Goal: Task Accomplishment & Management: Manage account settings

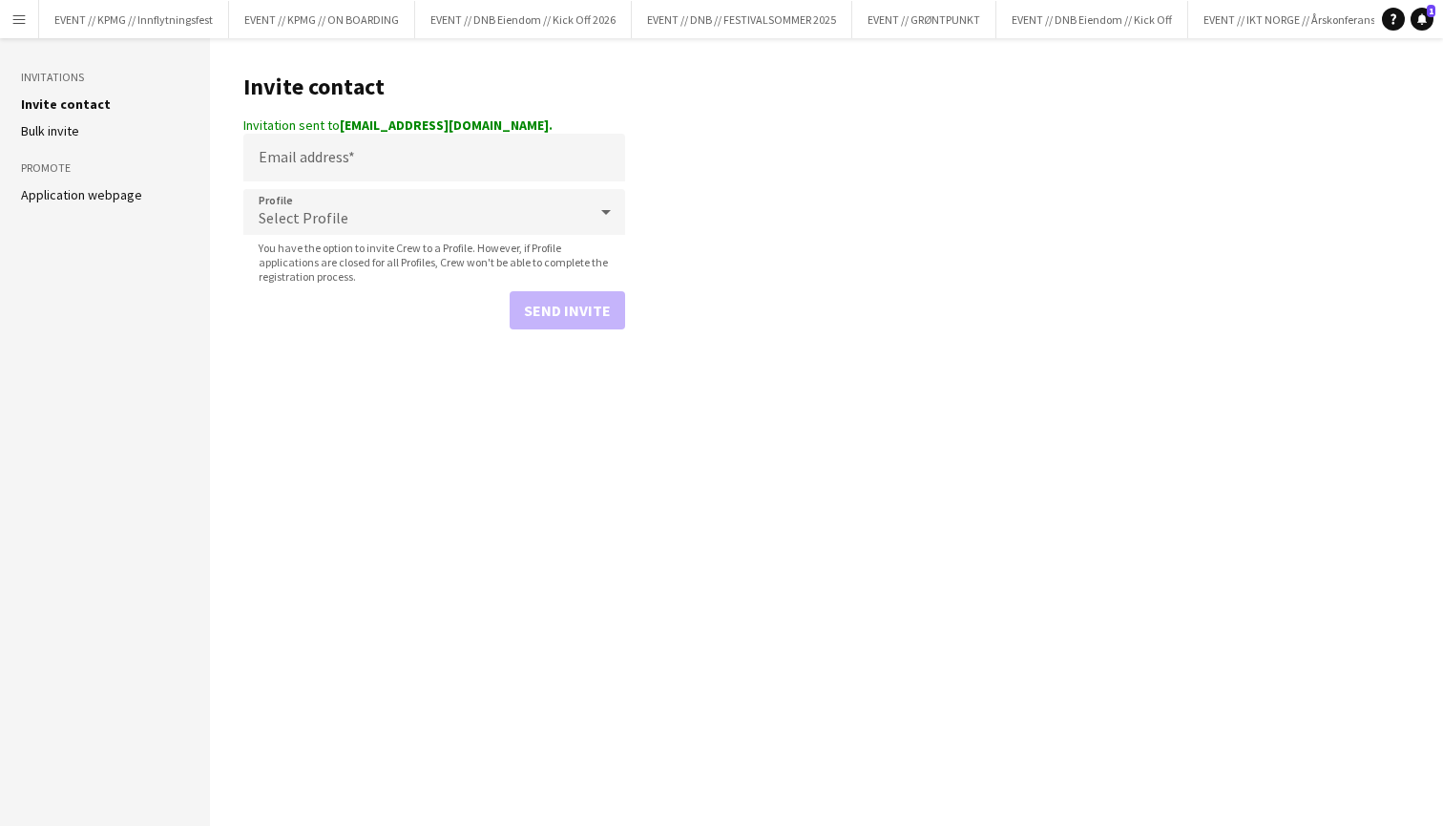
click at [25, 29] on button "Menu" at bounding box center [19, 19] width 38 height 38
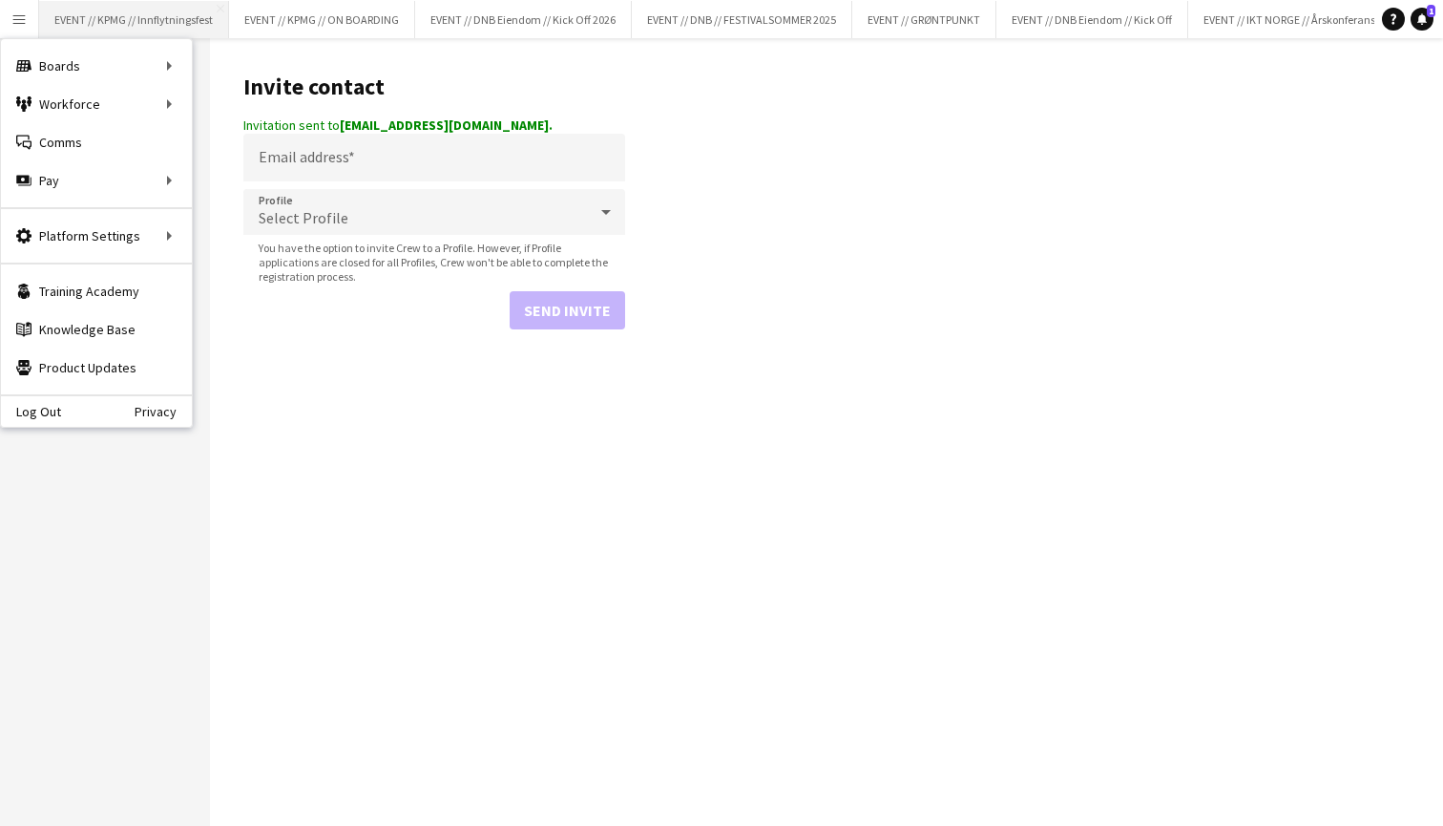
click at [140, 31] on button "EVENT // KPMG // Innflytningsfest Close" at bounding box center [134, 19] width 190 height 37
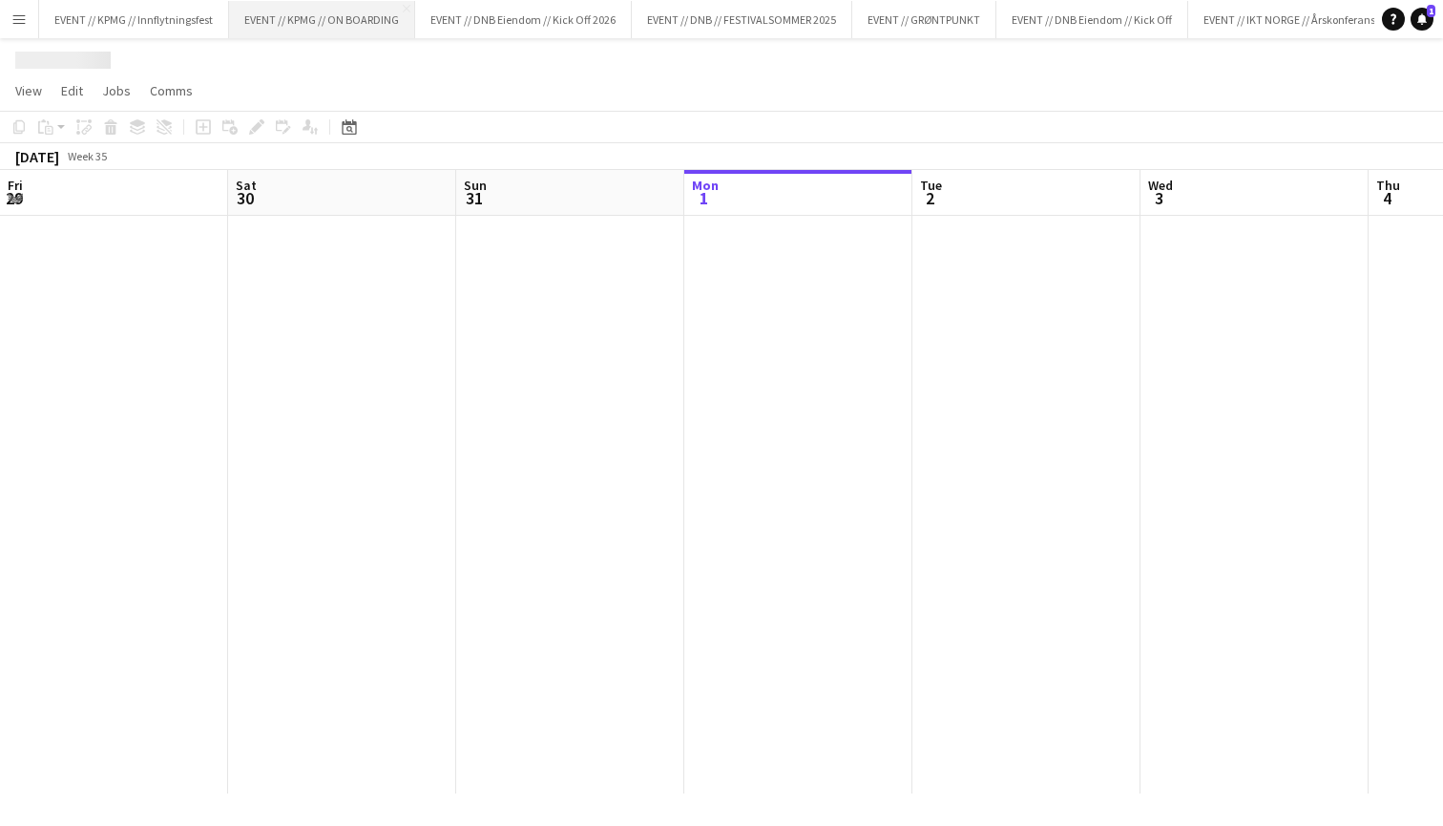
scroll to position [0, 456]
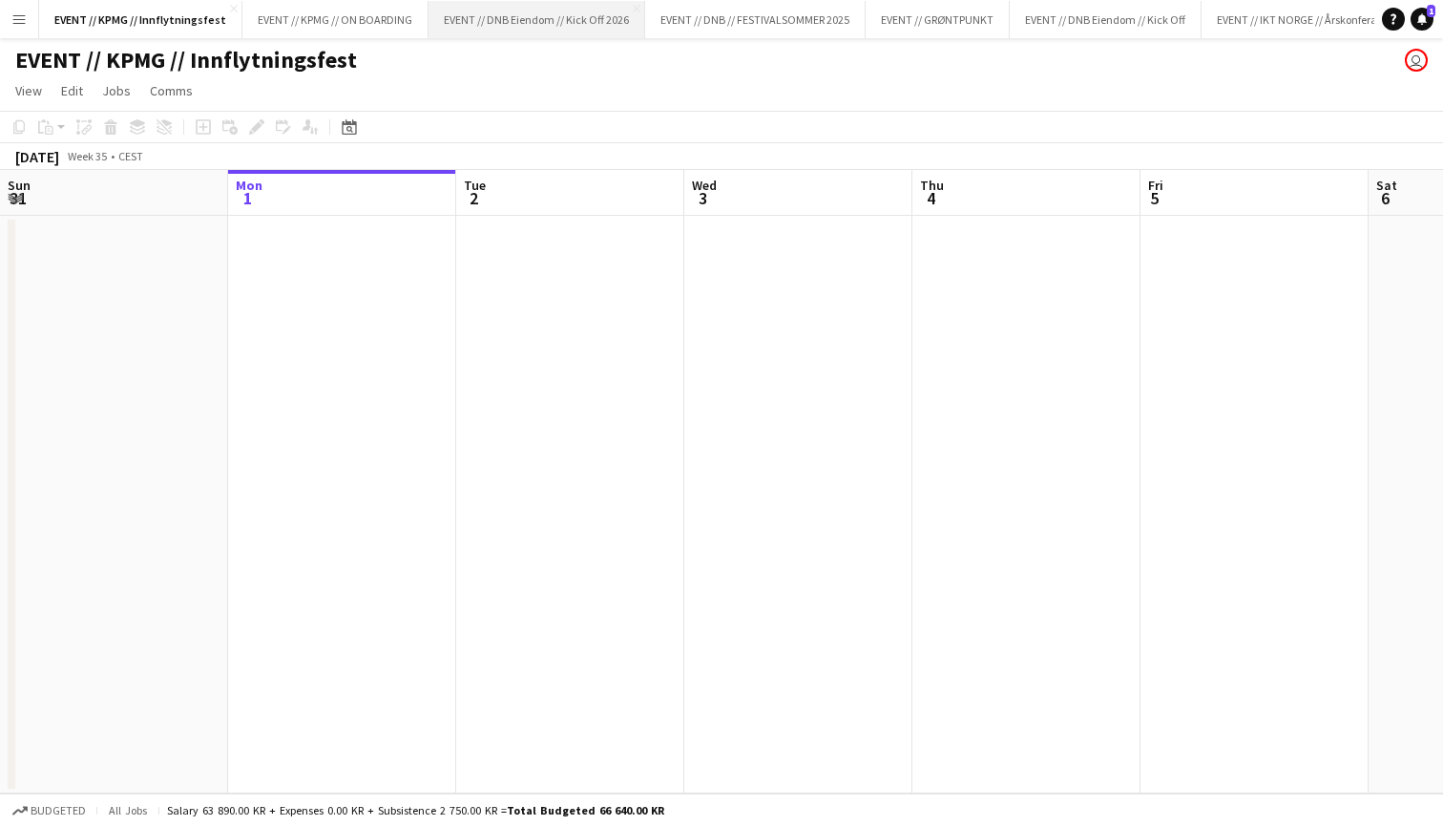
click at [556, 31] on button "EVENT // DNB Eiendom // Kick Off 2026 Close" at bounding box center [537, 19] width 217 height 37
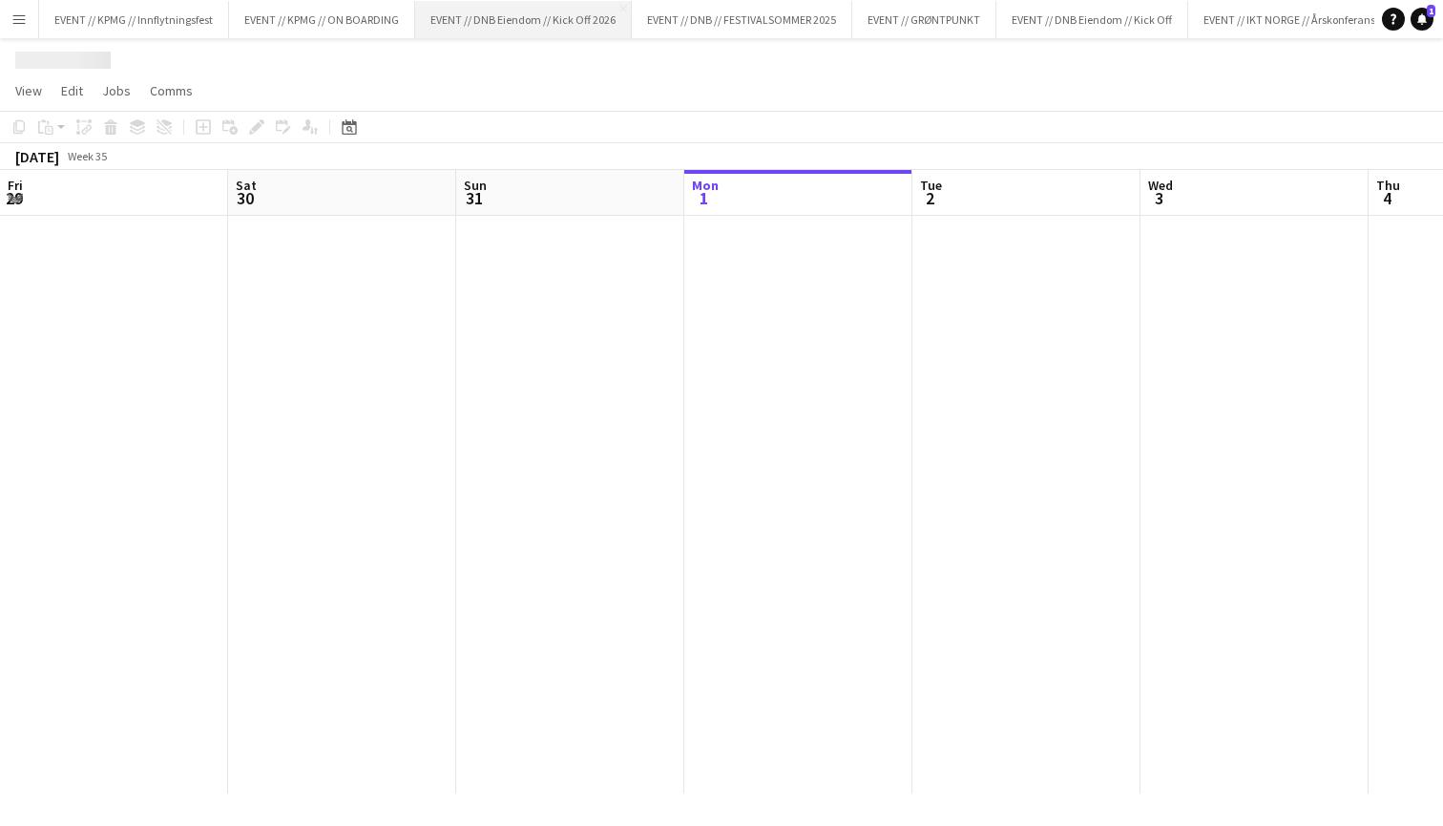
scroll to position [0, 456]
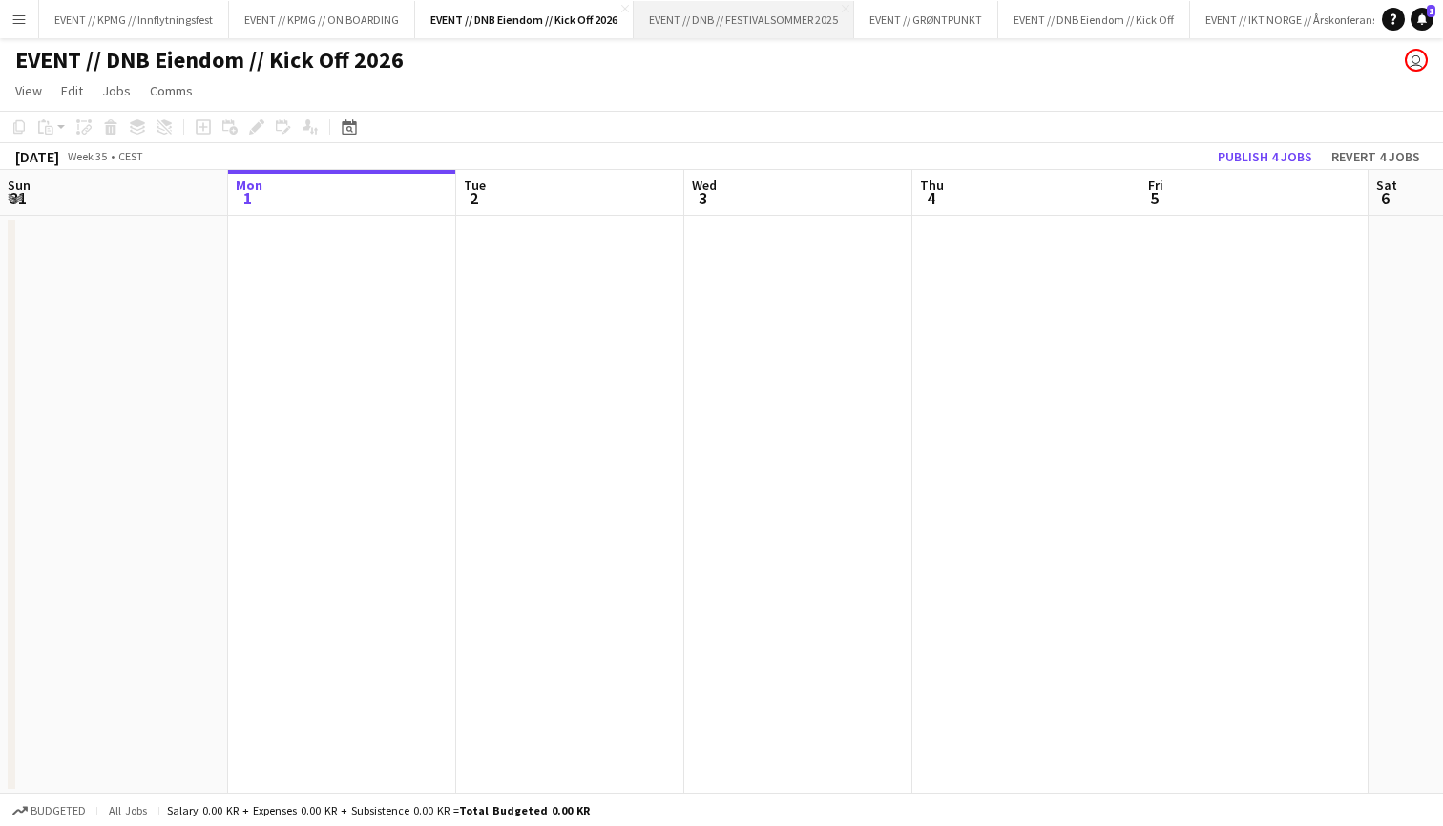
click at [731, 21] on button "EVENT // DNB // FESTIVALSOMMER 2025 Close" at bounding box center [744, 19] width 220 height 37
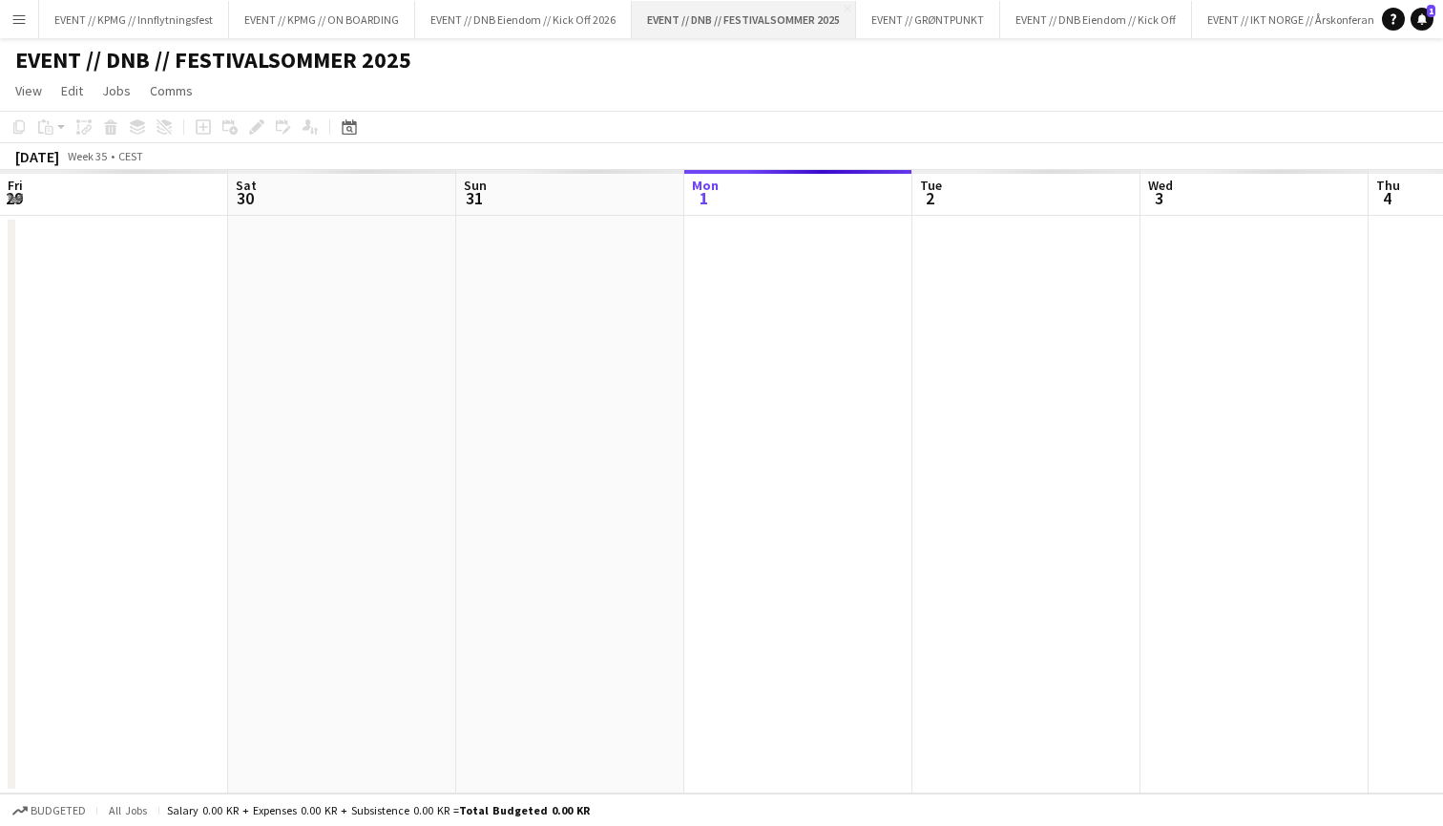
scroll to position [0, 456]
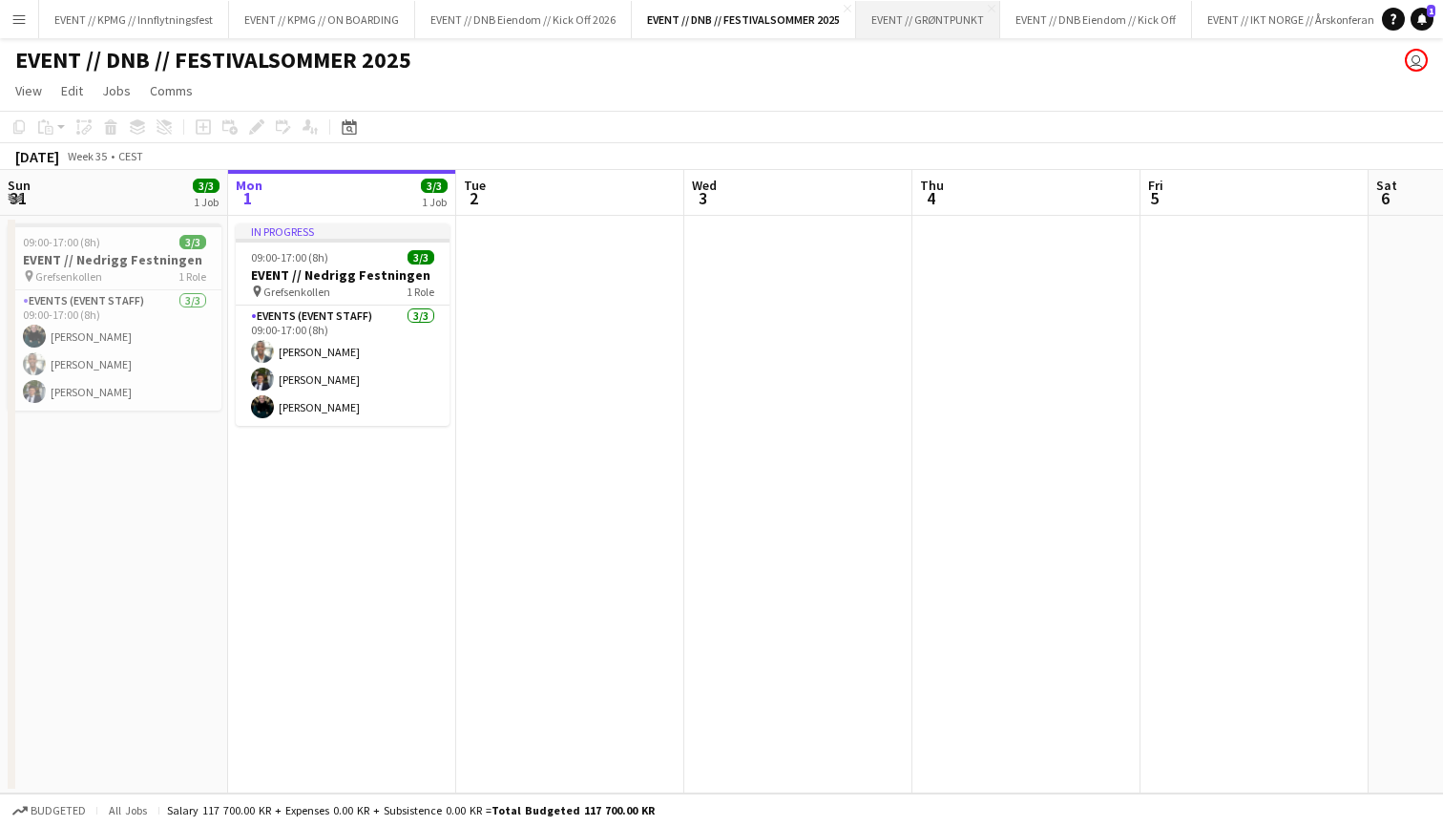
click at [928, 7] on button "EVENT // GRØNTPUNKT Close" at bounding box center [928, 19] width 144 height 37
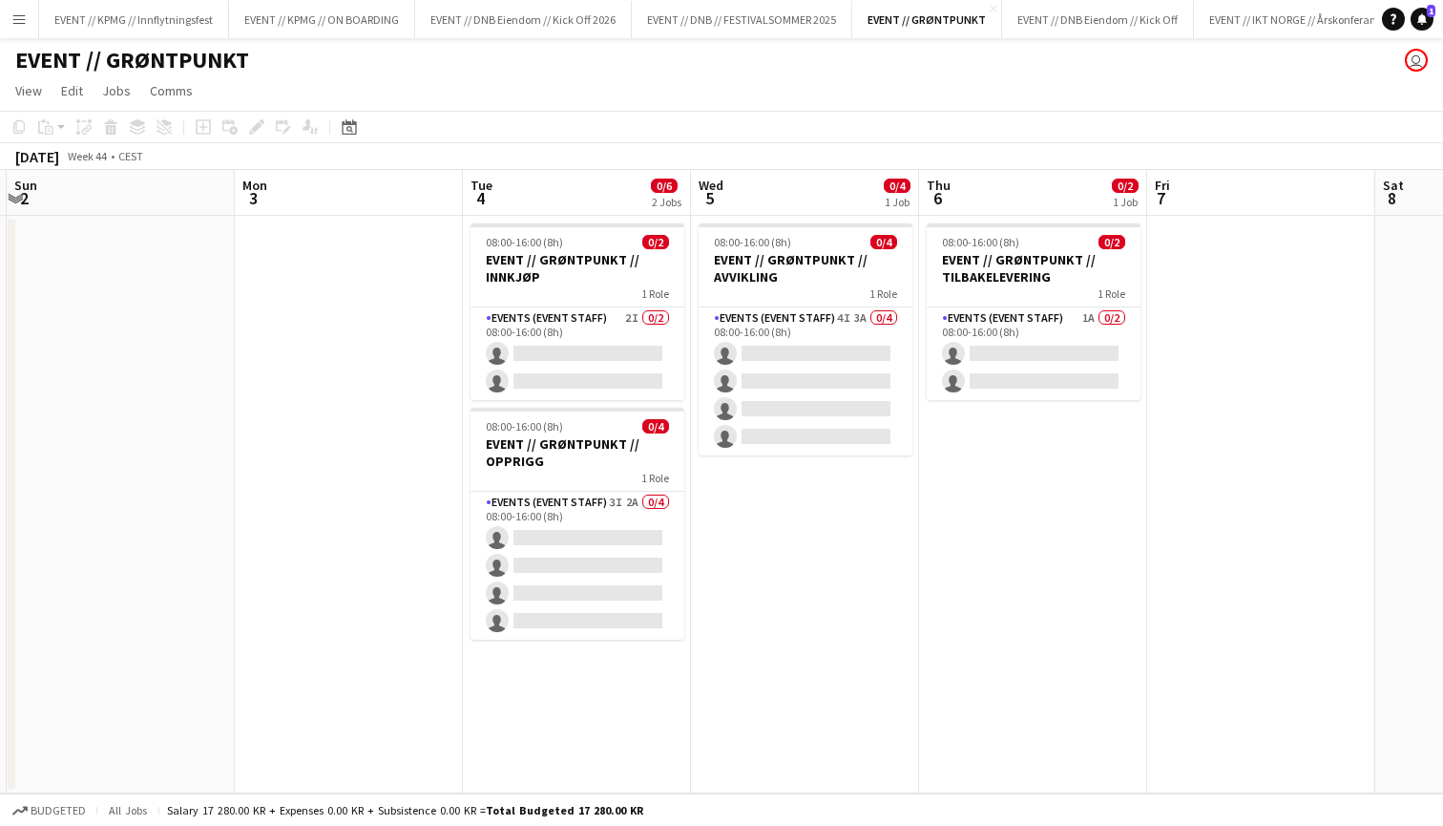
scroll to position [0, 805]
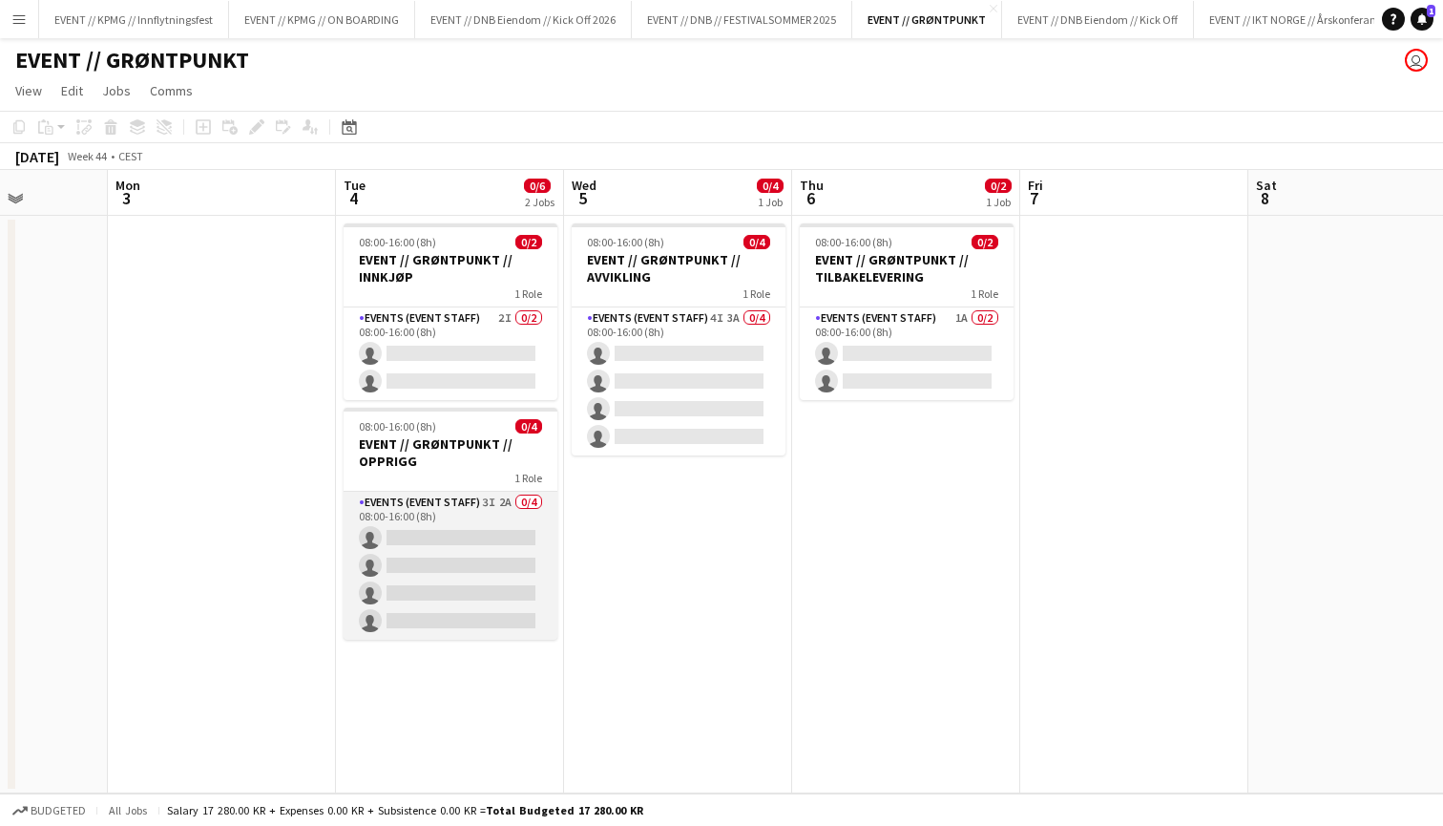
click at [465, 502] on app-card-role "Events (Event Staff) 3I 2A 0/4 08:00-16:00 (8h) single-neutral-actions single-n…" at bounding box center [451, 566] width 214 height 148
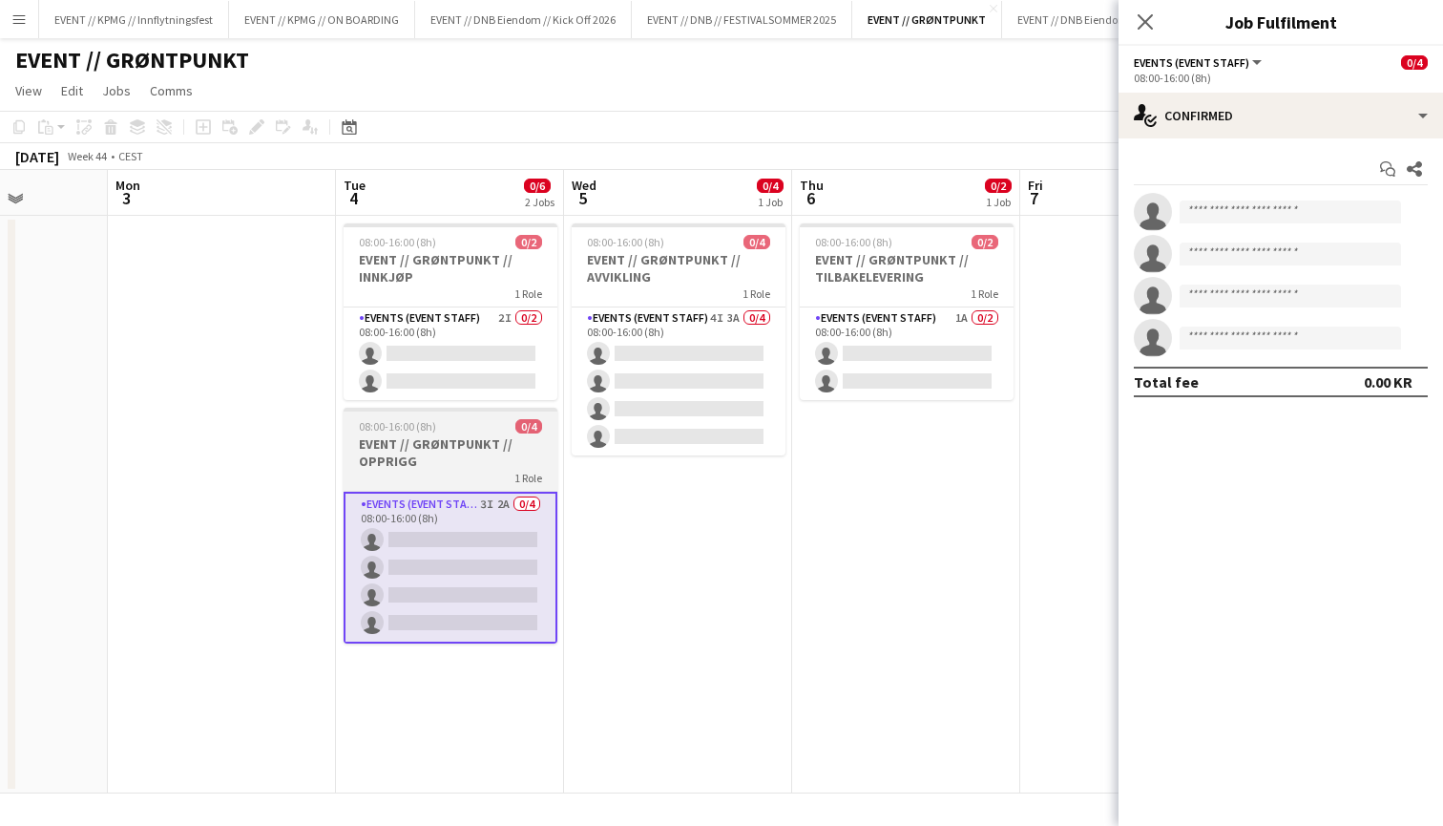
click at [485, 458] on h3 "EVENT // GRØNTPUNKT // OPPRIGG" at bounding box center [451, 452] width 214 height 34
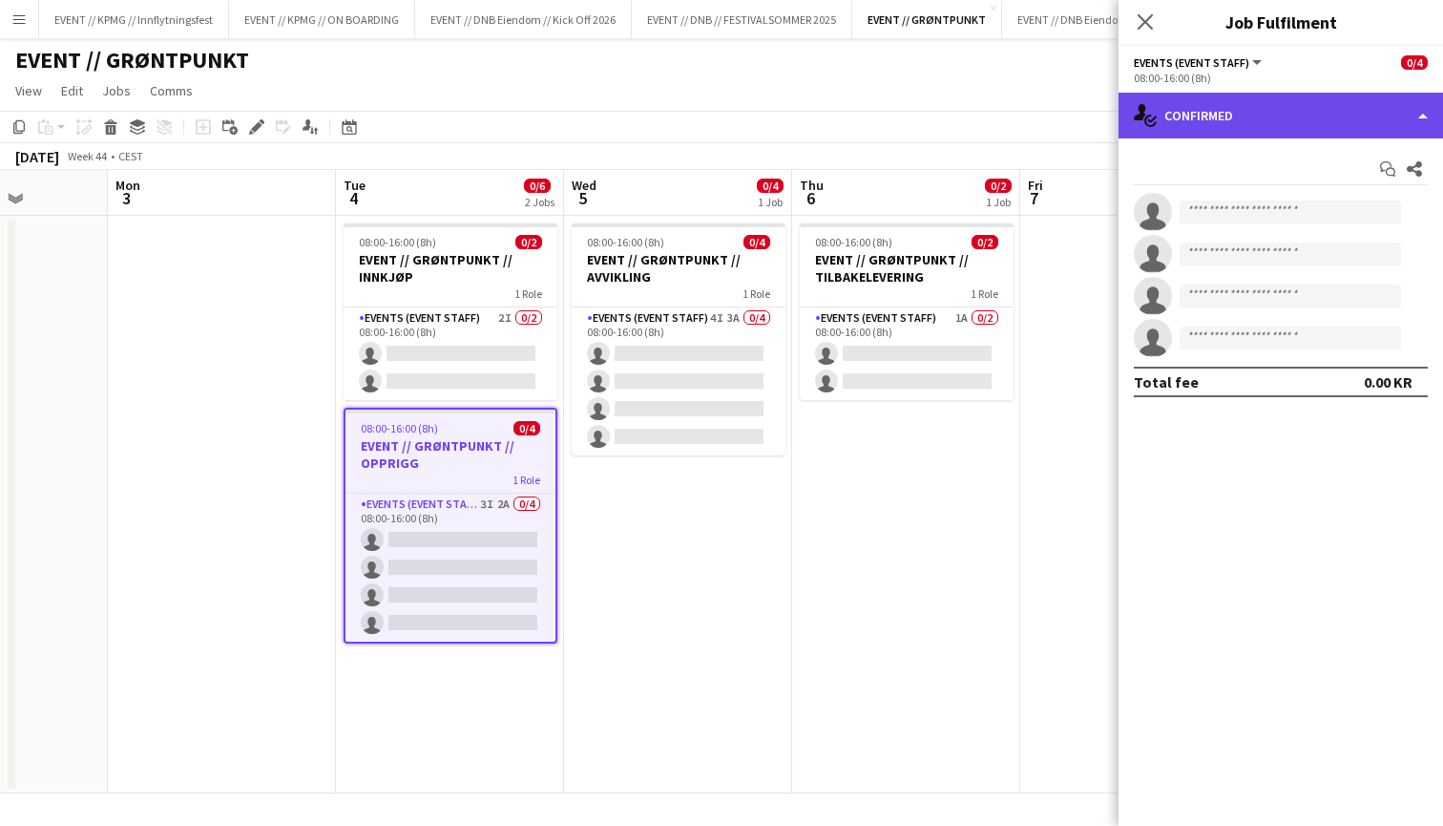
click at [1289, 123] on div "single-neutral-actions-check-2 Confirmed" at bounding box center [1281, 116] width 325 height 46
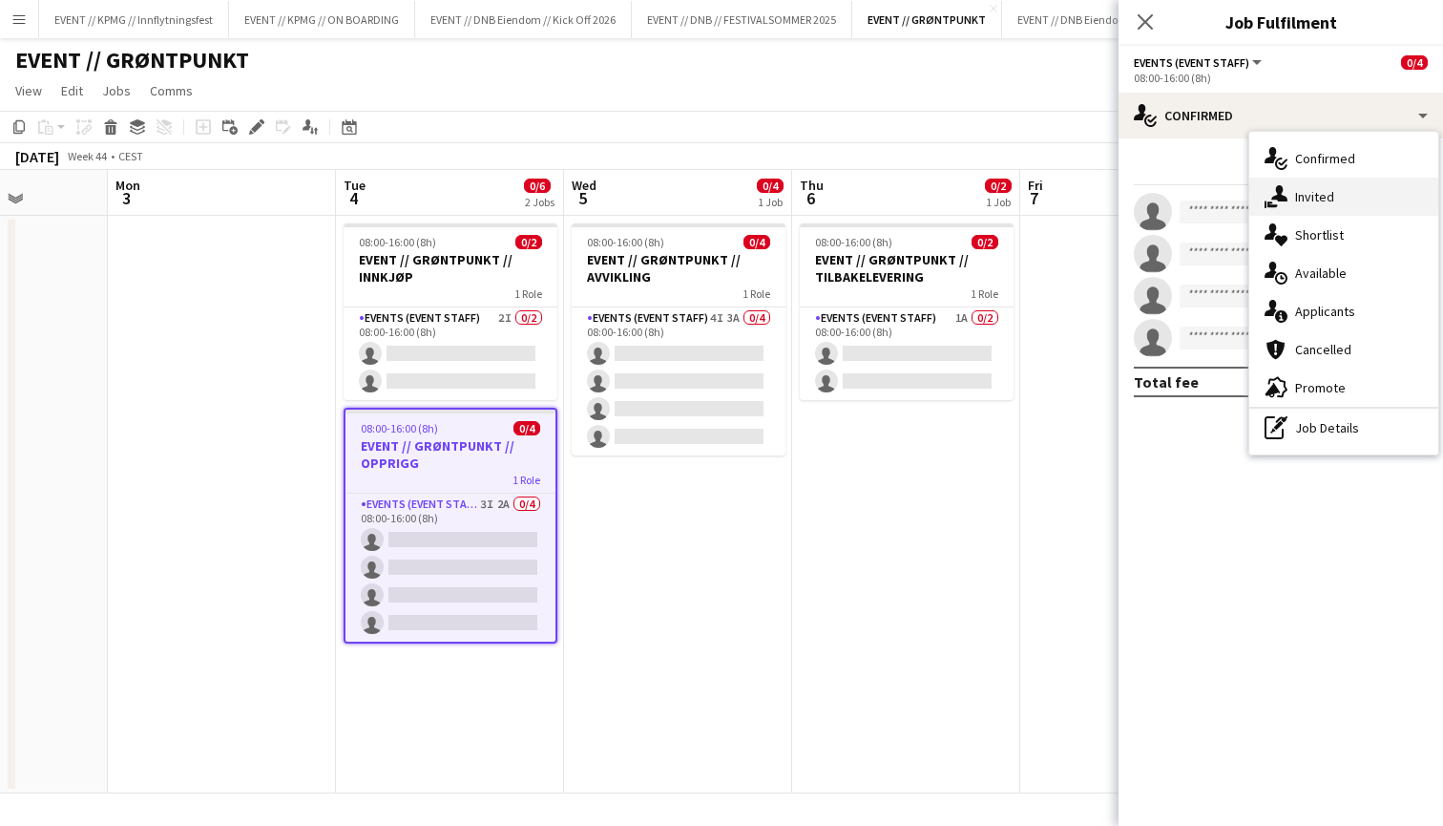
click at [1290, 185] on div "single-neutral-actions-share-1 Invited" at bounding box center [1343, 197] width 189 height 38
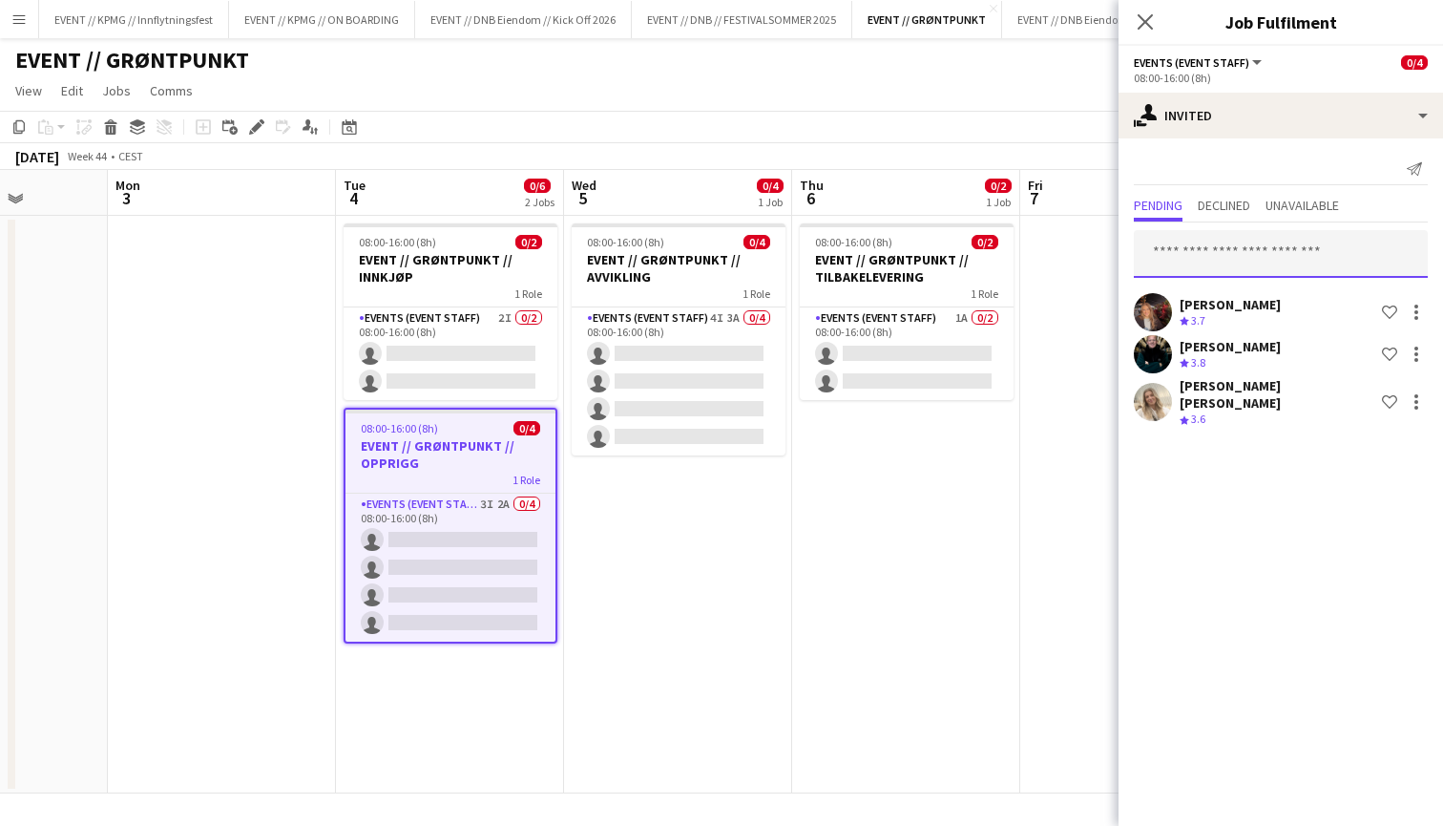
click at [1239, 242] on input "text" at bounding box center [1281, 254] width 294 height 48
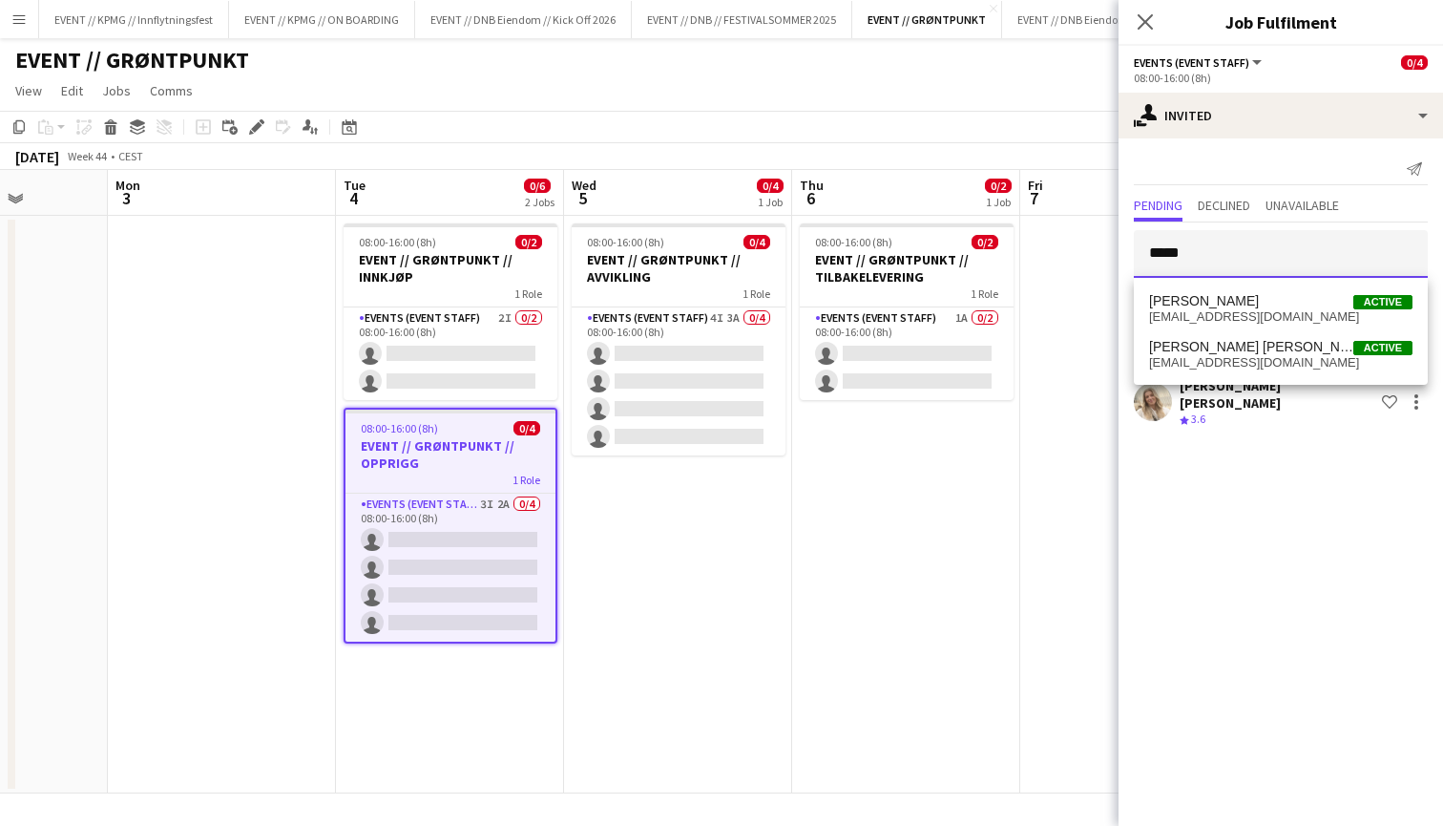
type input "*****"
drag, startPoint x: 1267, startPoint y: 256, endPoint x: 1293, endPoint y: 361, distance: 108.3
click at [1293, 361] on span "[EMAIL_ADDRESS][DOMAIN_NAME]" at bounding box center [1280, 362] width 263 height 15
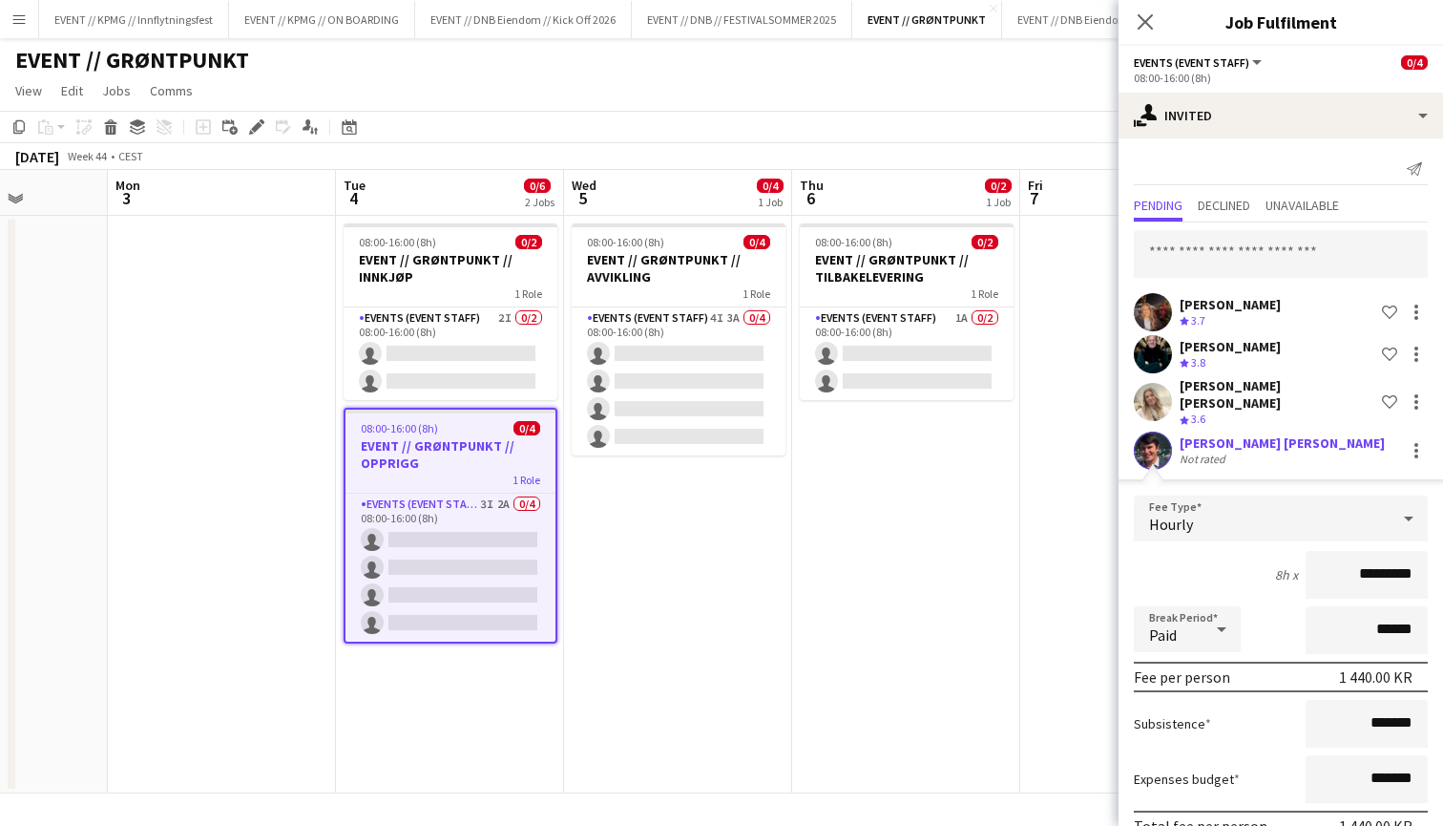
click at [1177, 434] on div "[PERSON_NAME] [PERSON_NAME] Not rated" at bounding box center [1281, 450] width 325 height 38
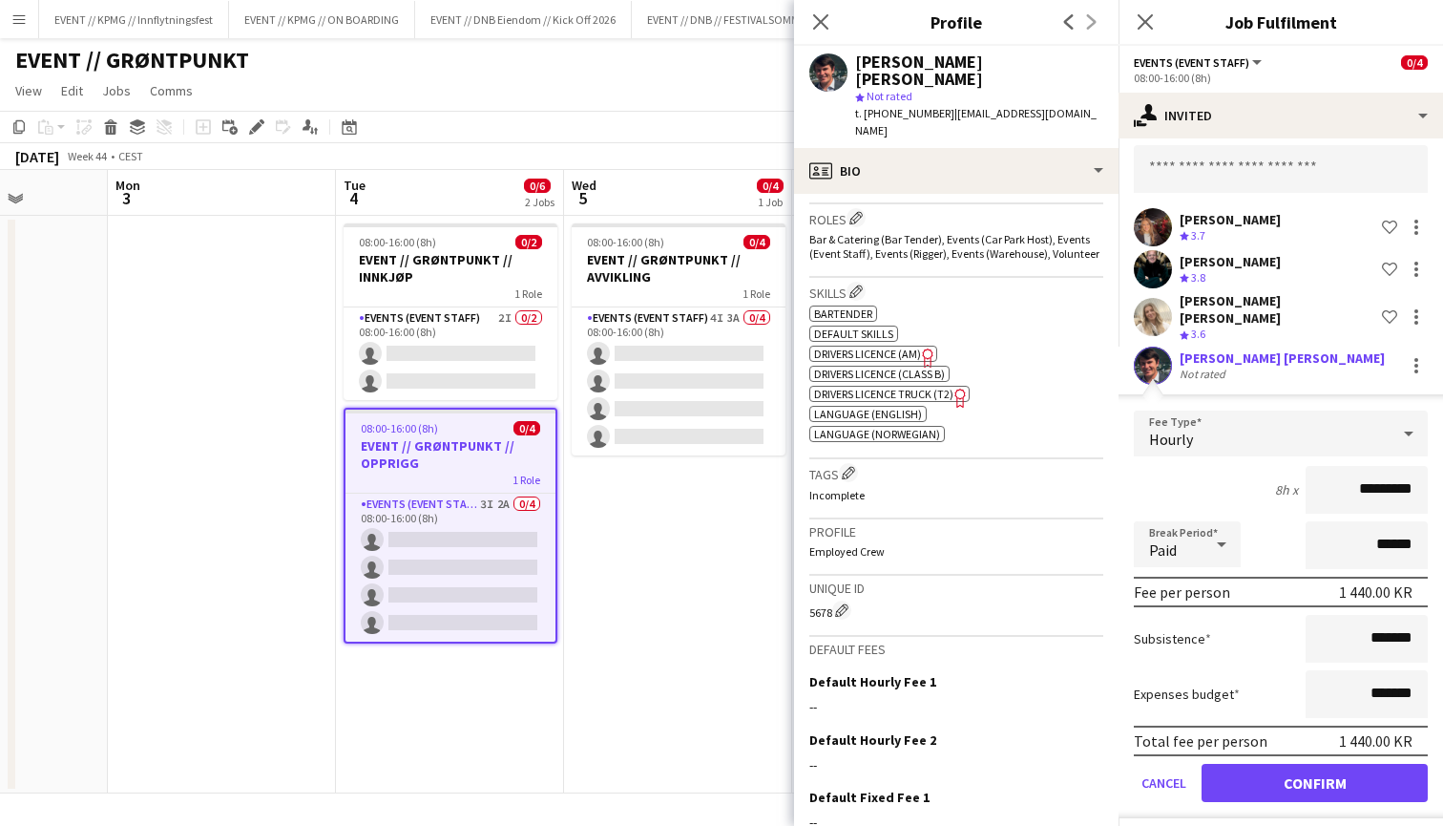
scroll to position [84, 0]
click at [1375, 770] on button "Confirm" at bounding box center [1315, 784] width 226 height 38
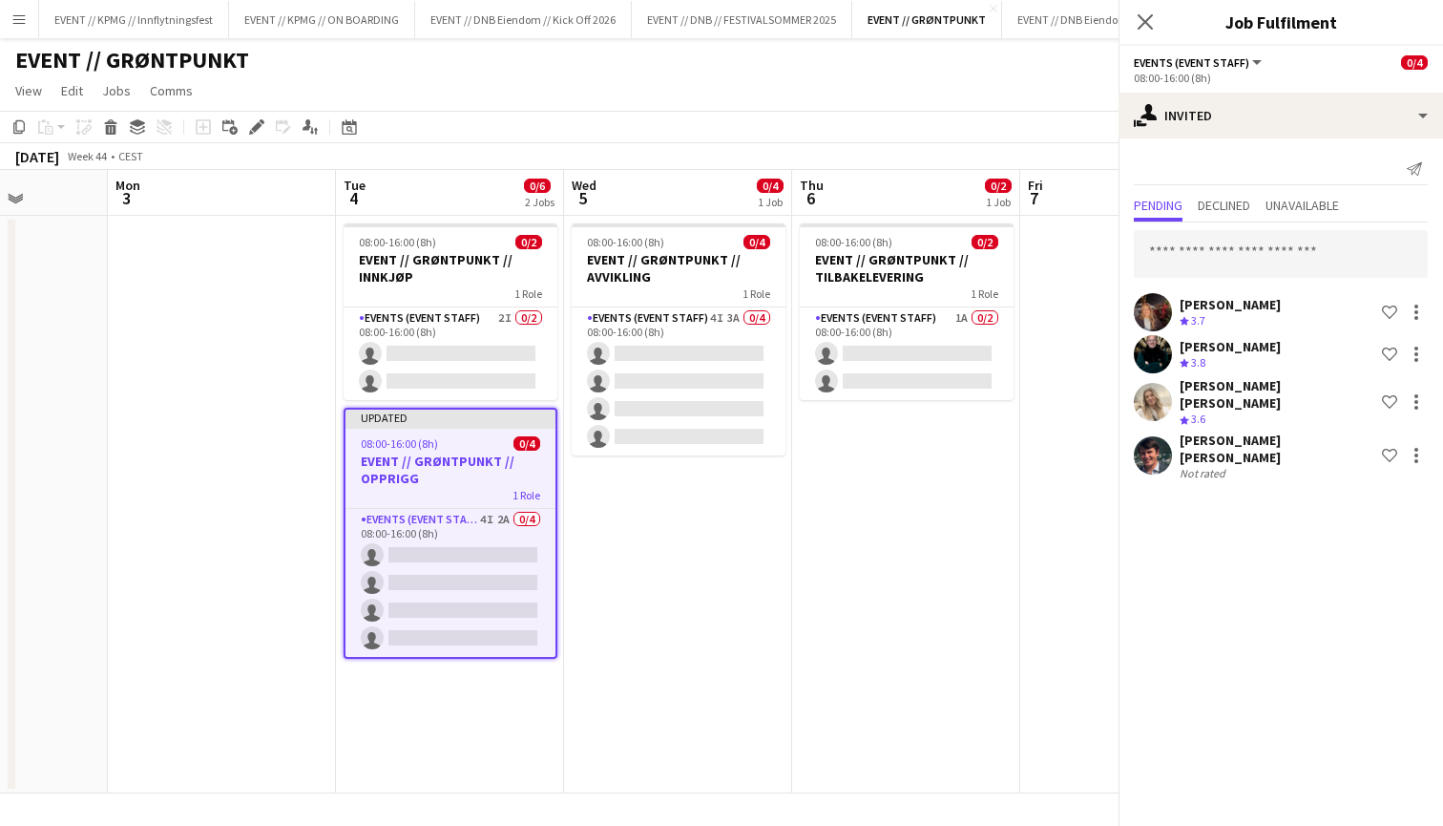
scroll to position [0, 0]
click at [898, 577] on app-date-cell "08:00-16:00 (8h) 0/2 EVENT // GRØNTPUNKT // TILBAKELEVERING 1 Role Events (Even…" at bounding box center [906, 504] width 228 height 577
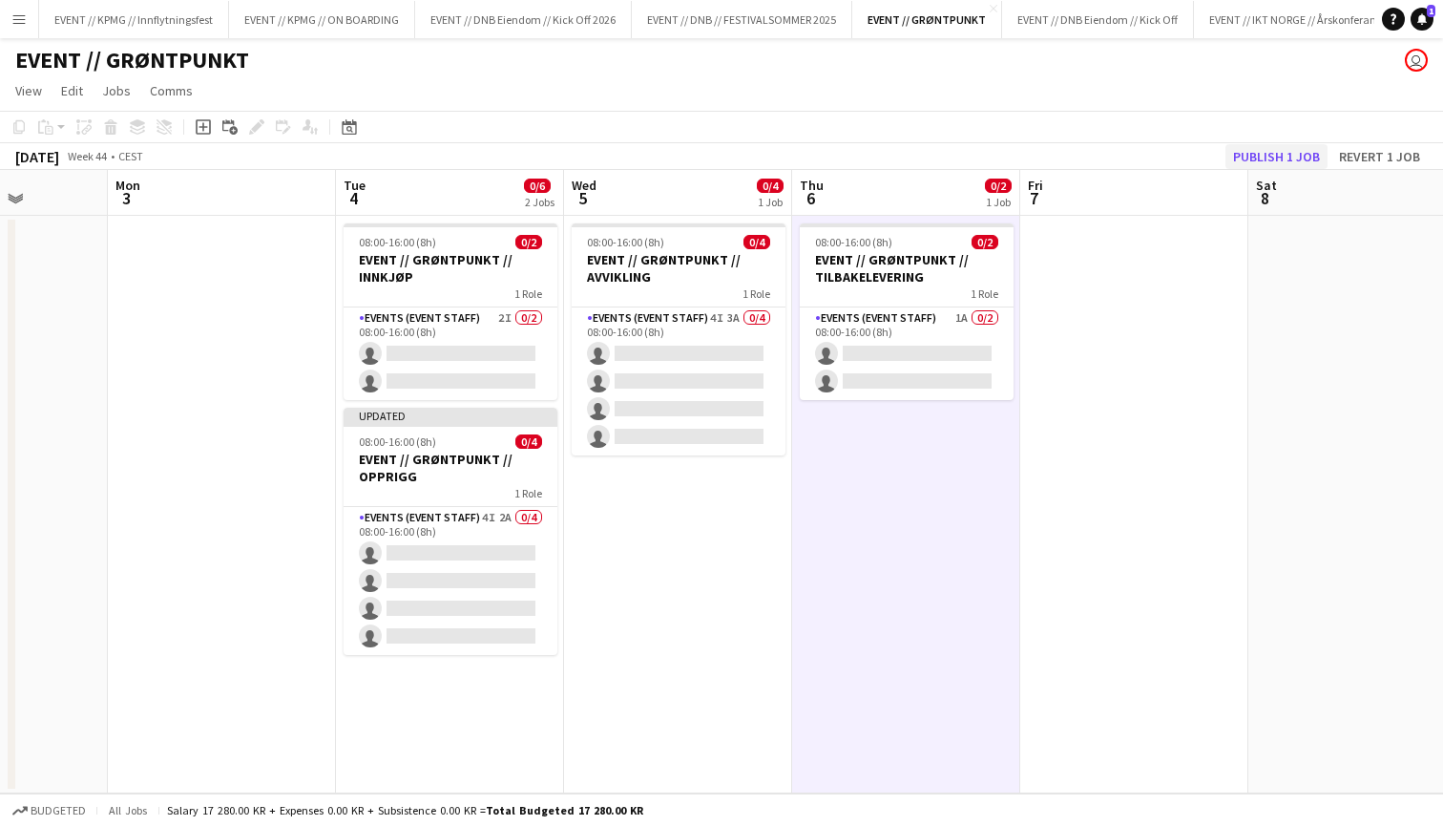
click at [1296, 152] on button "Publish 1 job" at bounding box center [1277, 156] width 102 height 25
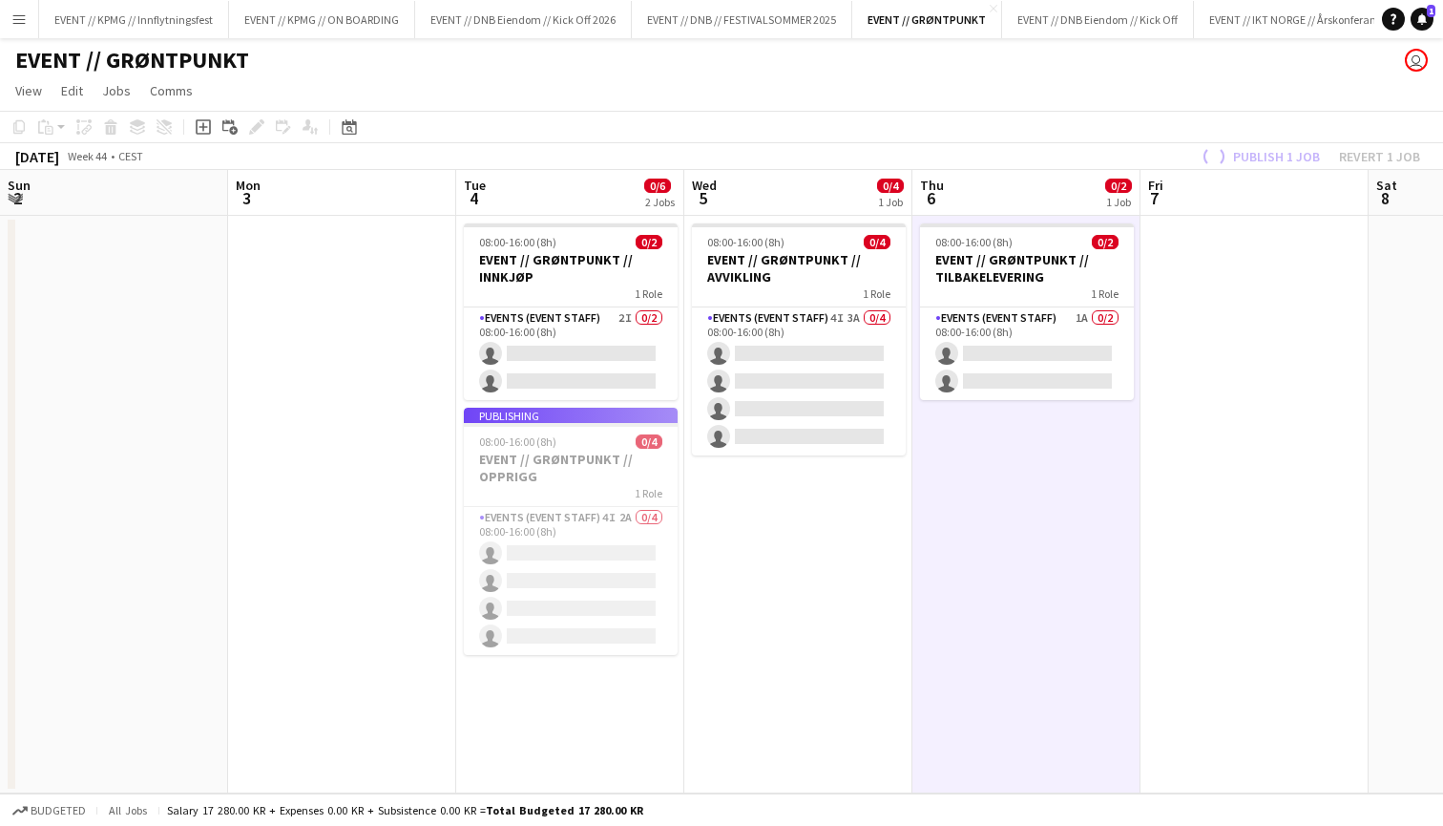
scroll to position [0, 704]
